Goal: Information Seeking & Learning: Learn about a topic

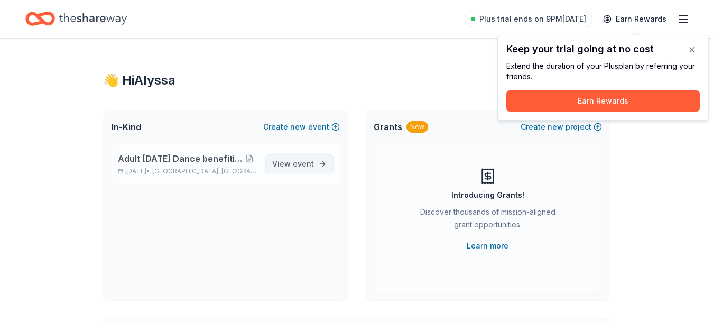
click at [311, 160] on span "event" at bounding box center [303, 163] width 21 height 9
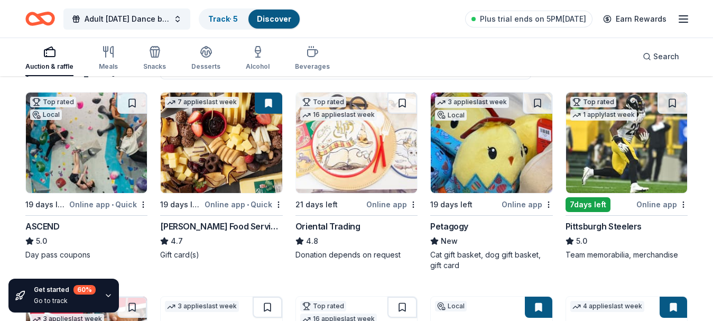
scroll to position [110, 0]
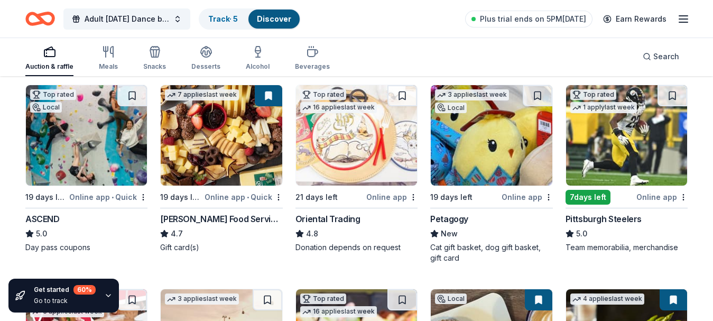
click at [375, 130] on img at bounding box center [356, 135] width 121 height 100
click at [92, 197] on div "Online app • Quick" at bounding box center [108, 196] width 78 height 13
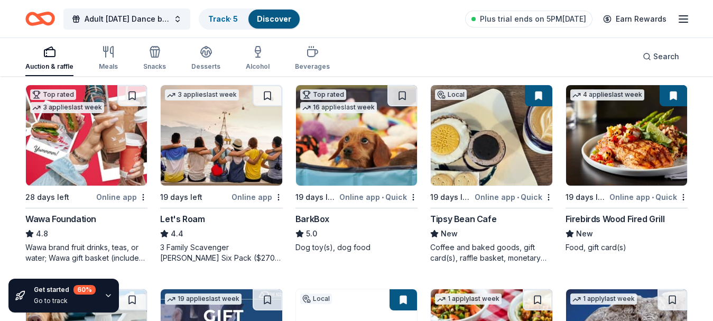
scroll to position [308, 0]
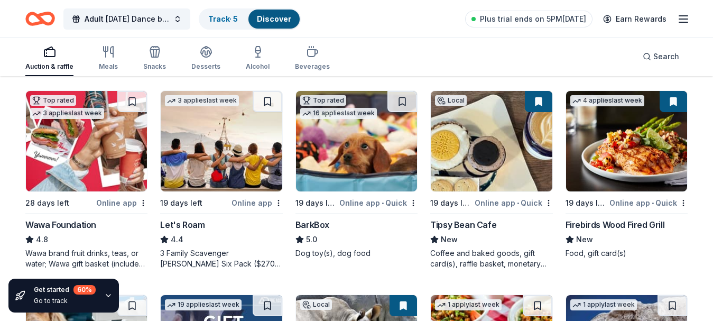
click at [496, 202] on div "Online app • Quick" at bounding box center [514, 202] width 78 height 13
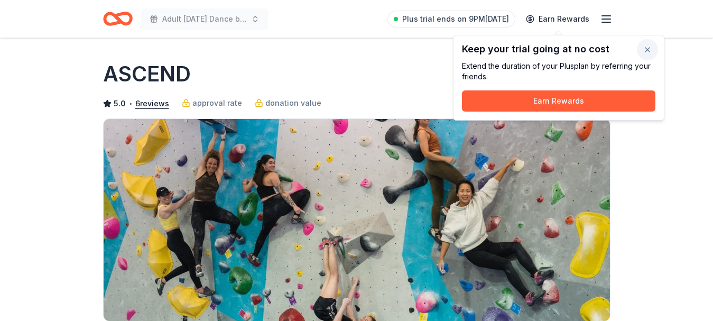
click at [649, 49] on button "button" at bounding box center [647, 49] width 21 height 21
